Goal: Find specific page/section: Find specific page/section

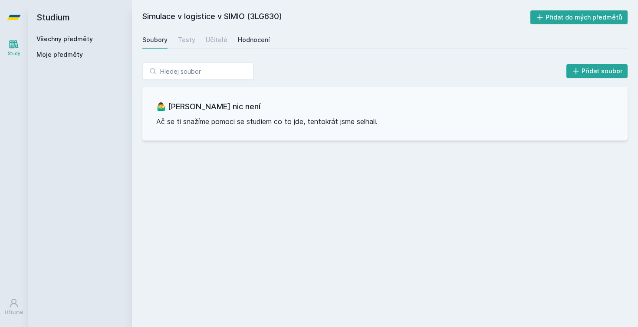
click at [247, 38] on div "Hodnocení" at bounding box center [254, 40] width 32 height 9
click at [159, 39] on div "Soubory" at bounding box center [154, 40] width 25 height 9
click at [81, 37] on link "Všechny předměty" at bounding box center [64, 38] width 56 height 7
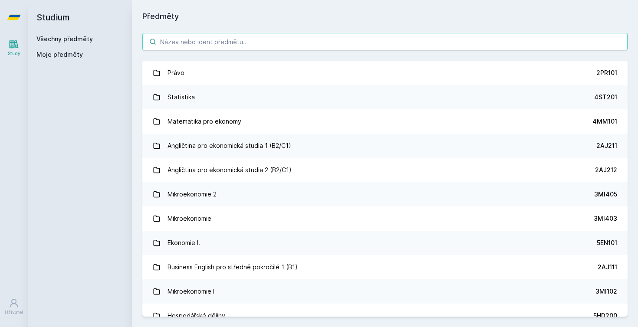
click at [182, 36] on input "search" at bounding box center [384, 41] width 485 height 17
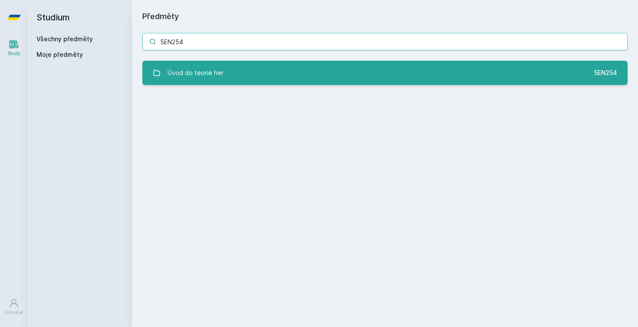
type input "5EN254"
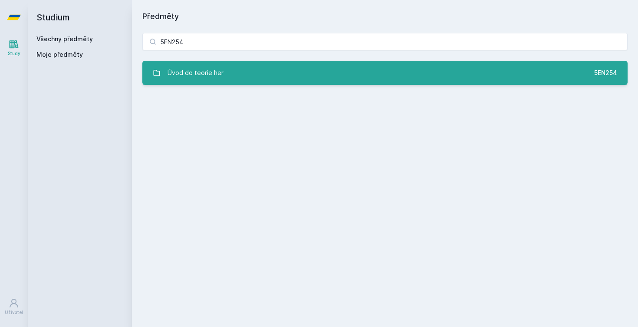
click at [243, 64] on link "Úvod do teorie her 5EN254" at bounding box center [384, 73] width 485 height 24
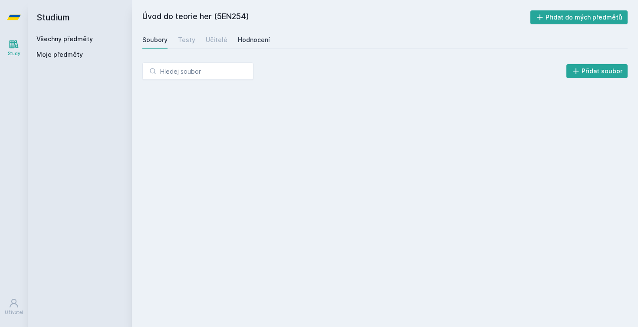
click at [252, 45] on link "Hodnocení" at bounding box center [254, 39] width 32 height 17
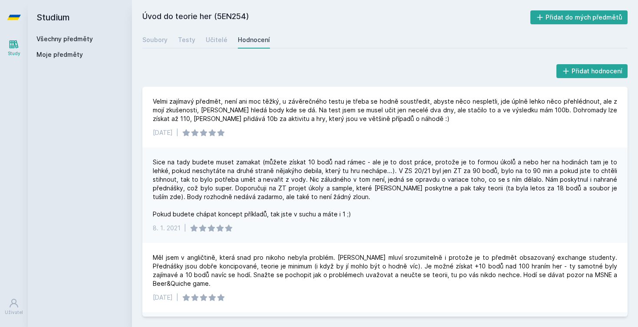
click at [80, 37] on link "Všechny předměty" at bounding box center [64, 38] width 56 height 7
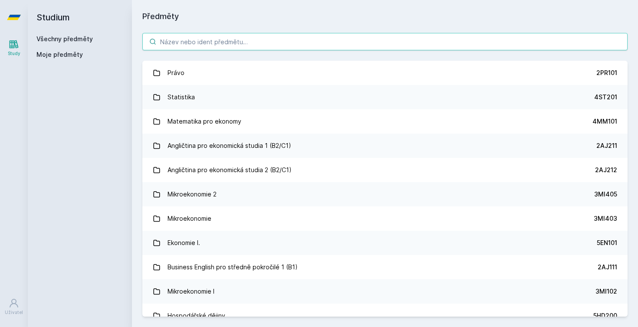
click at [233, 40] on input "search" at bounding box center [384, 41] width 485 height 17
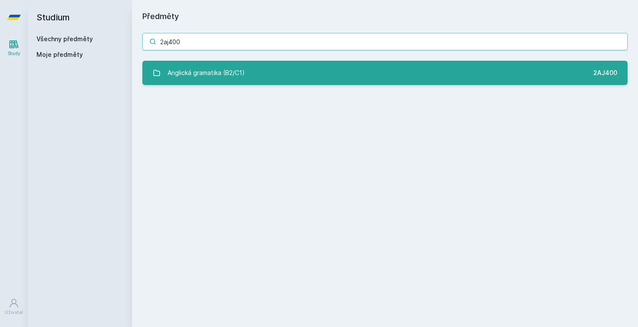
type input "2aj400"
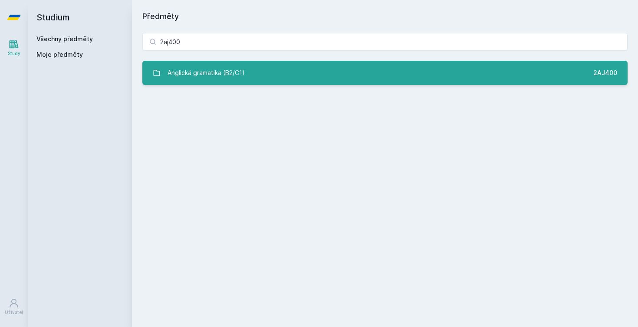
click at [286, 72] on link "Anglická gramatika (B2/C1) 2AJ400" at bounding box center [384, 73] width 485 height 24
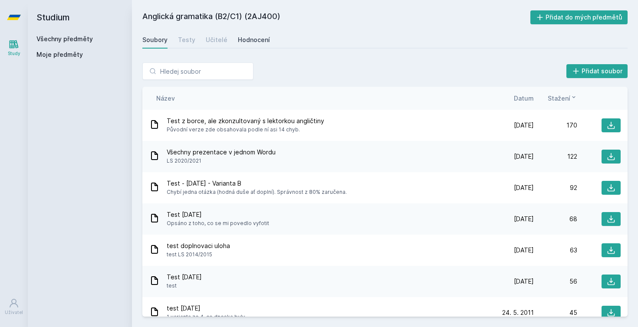
click at [255, 38] on div "Hodnocení" at bounding box center [254, 40] width 32 height 9
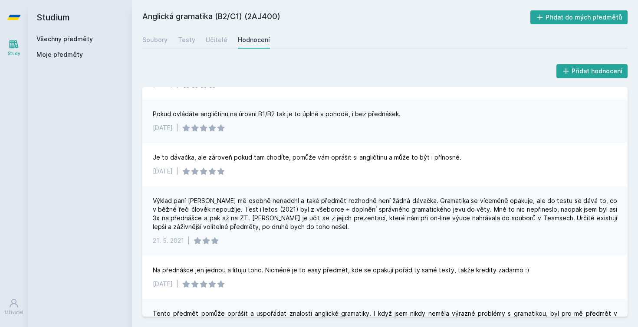
scroll to position [155, 0]
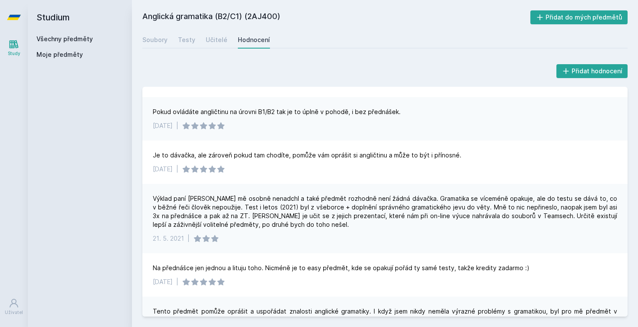
click at [68, 39] on link "Všechny předměty" at bounding box center [64, 38] width 56 height 7
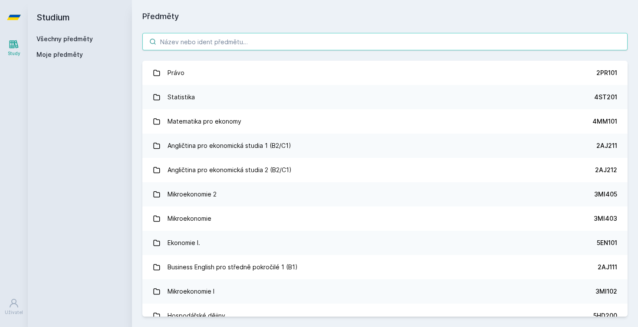
click at [177, 38] on input "search" at bounding box center [384, 41] width 485 height 17
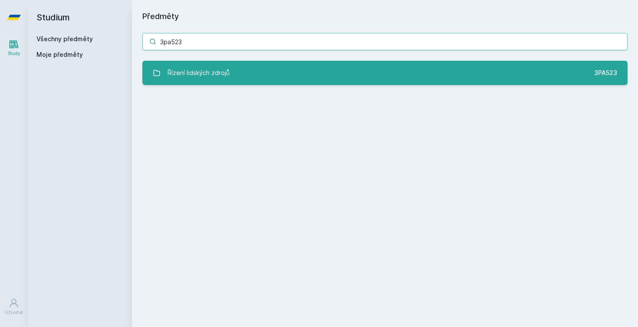
type input "3pa523"
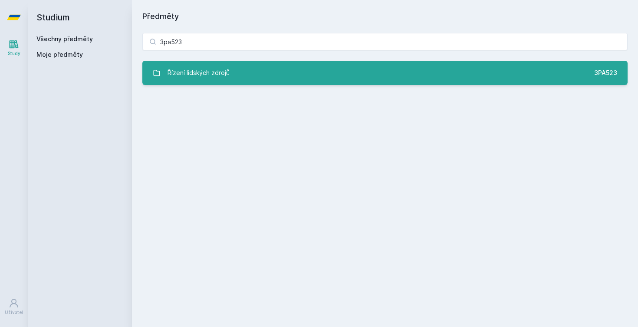
click at [213, 74] on div "Řízení lidských zdrojů" at bounding box center [199, 72] width 62 height 17
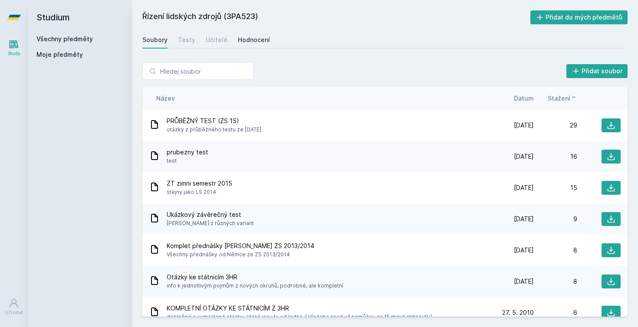
click at [251, 41] on div "Hodnocení" at bounding box center [254, 40] width 32 height 9
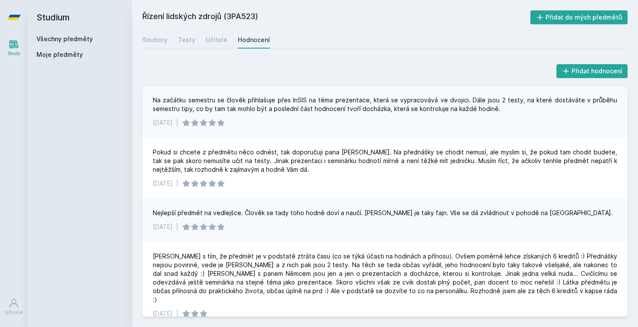
scroll to position [68, 0]
